Goal: Find specific page/section: Find specific page/section

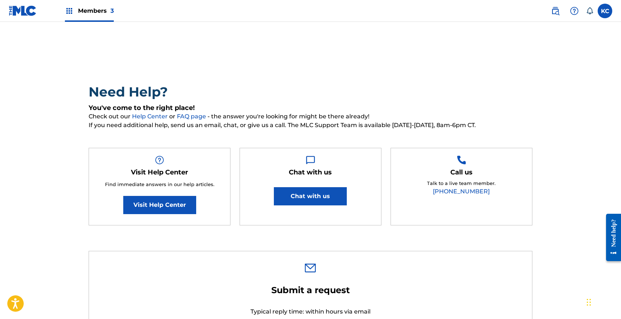
click at [79, 8] on span "Members 3" at bounding box center [96, 11] width 36 height 8
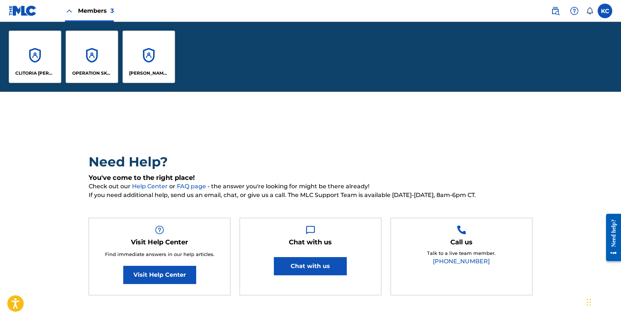
click at [31, 64] on div "CLITORIA [PERSON_NAME]" at bounding box center [35, 57] width 53 height 53
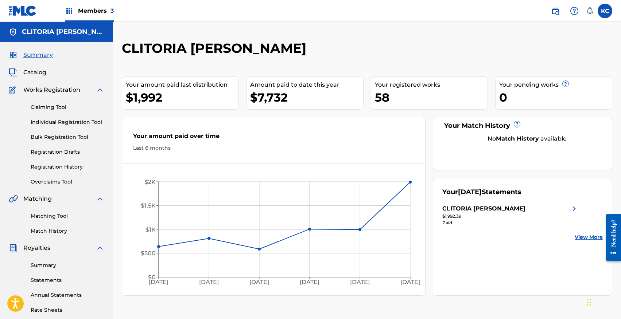
click at [38, 64] on div "Summary Catalog Works Registration Claiming Tool Individual Registration Tool B…" at bounding box center [56, 229] width 113 height 375
click at [37, 70] on span "Catalog" at bounding box center [34, 72] width 23 height 9
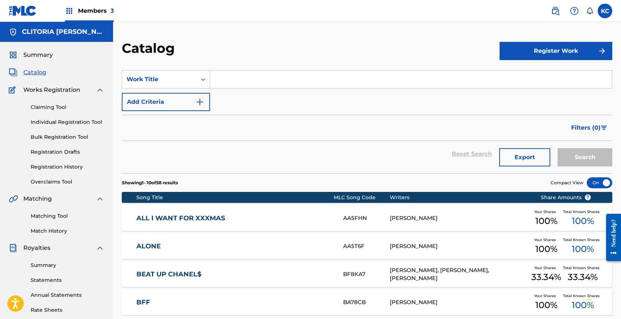
drag, startPoint x: 254, startPoint y: 68, endPoint x: 258, endPoint y: 76, distance: 9.3
click at [254, 69] on section "SearchWithCriteria74054375-f8c6-4c33-a5e8-daa071b971b0 Work Title Add Criteria …" at bounding box center [367, 118] width 490 height 112
click at [258, 77] on input "Search Form" at bounding box center [411, 80] width 402 height 18
type input "q"
type input "ATTENTION"
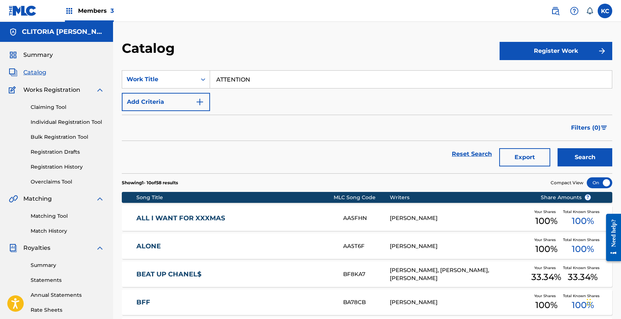
click at [557, 148] on button "Search" at bounding box center [584, 157] width 55 height 18
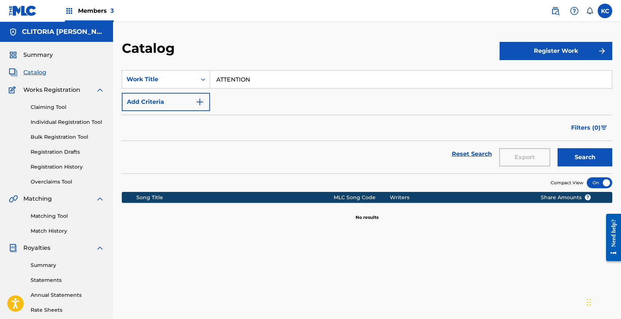
click at [64, 108] on link "Claiming Tool" at bounding box center [68, 108] width 74 height 8
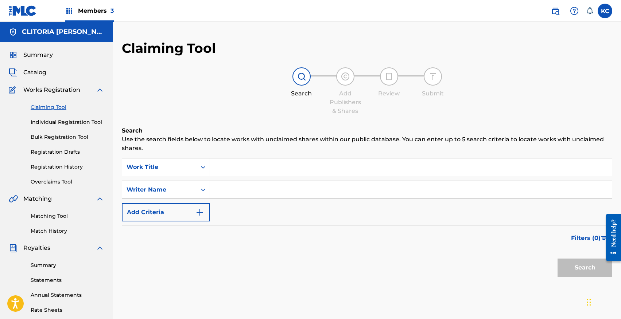
click at [301, 171] on input "Search Form" at bounding box center [411, 168] width 402 height 18
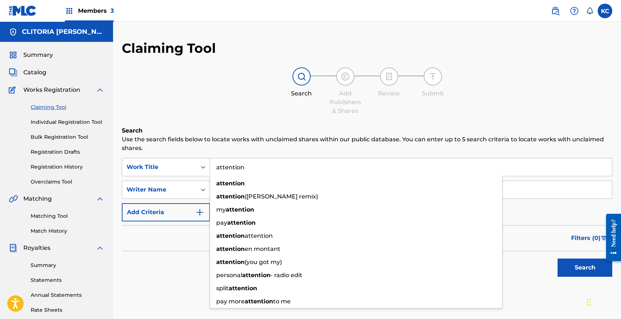
type input "attention"
click at [557, 259] on button "Search" at bounding box center [584, 268] width 55 height 18
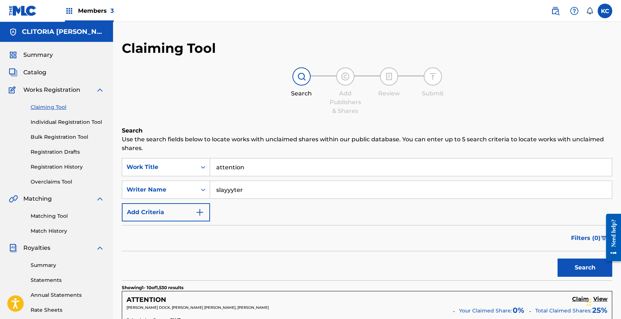
type input "slayyyter"
click at [557, 259] on button "Search" at bounding box center [584, 268] width 55 height 18
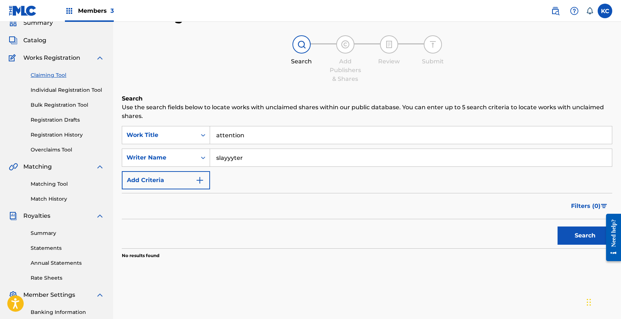
scroll to position [30, 0]
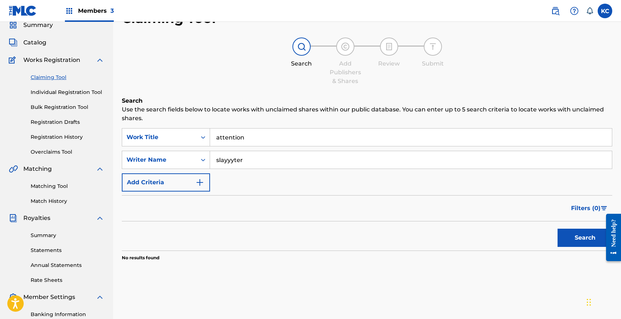
click at [63, 91] on link "Individual Registration Tool" at bounding box center [68, 93] width 74 height 8
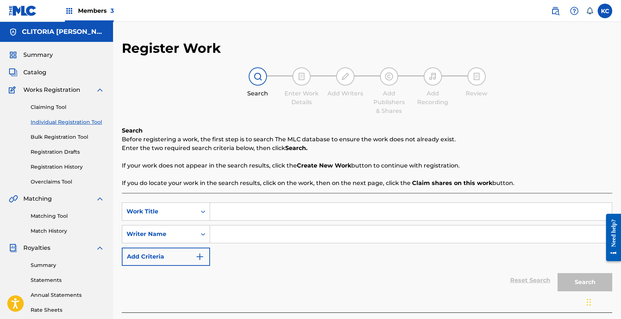
scroll to position [1, 0]
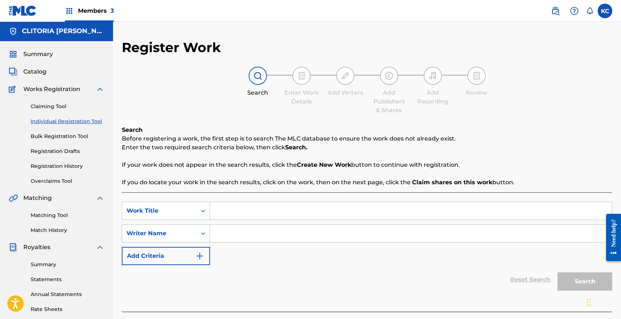
click at [39, 70] on span "Catalog" at bounding box center [34, 71] width 23 height 9
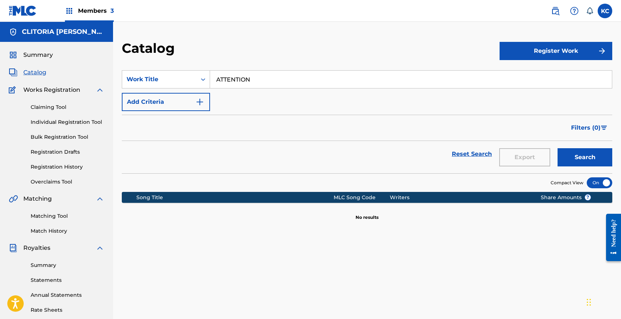
click at [30, 72] on span "Catalog" at bounding box center [34, 72] width 23 height 9
click at [281, 79] on input "ATTENTION" at bounding box center [411, 80] width 402 height 18
